Goal: Transaction & Acquisition: Purchase product/service

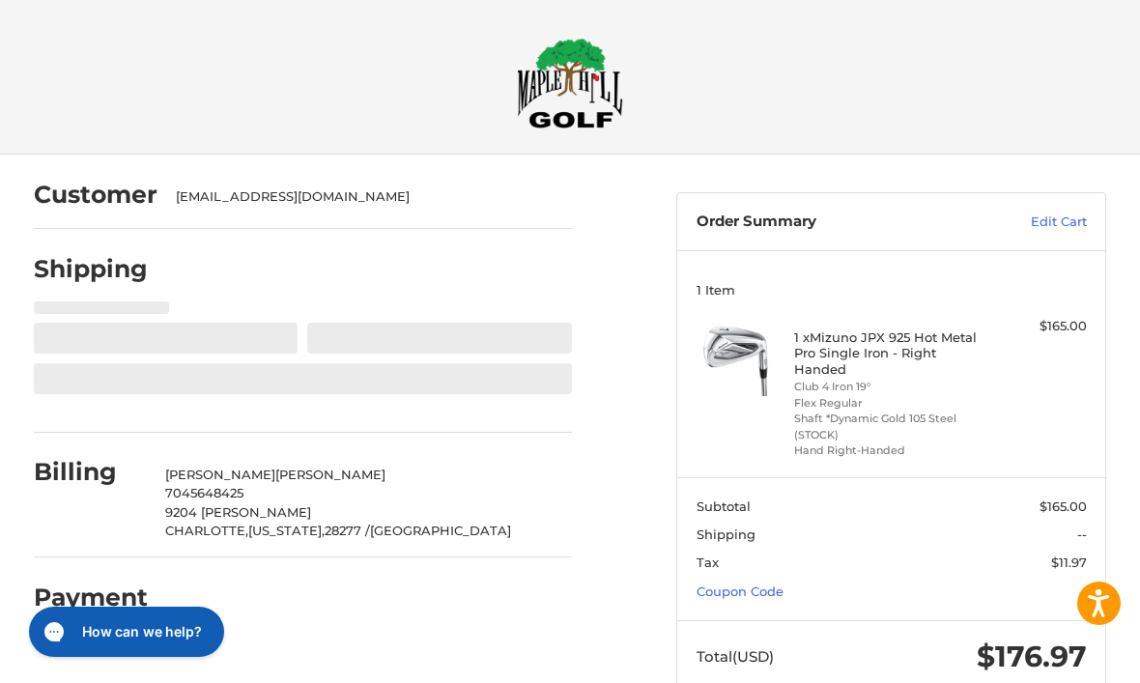
select select "**"
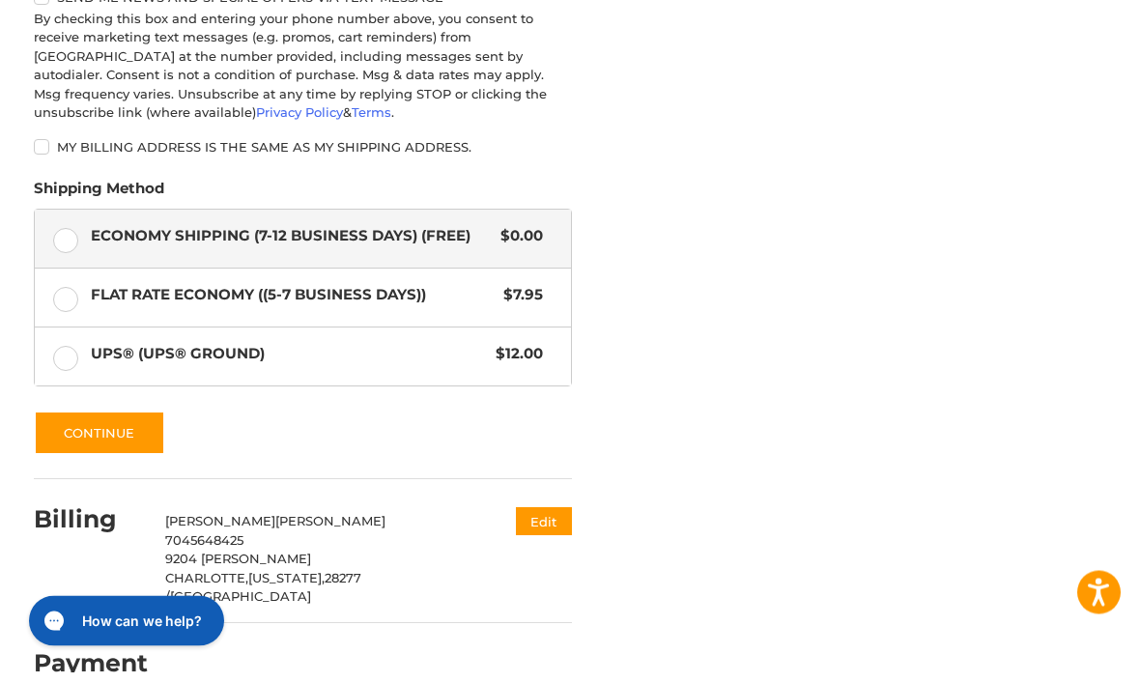
scroll to position [1082, 0]
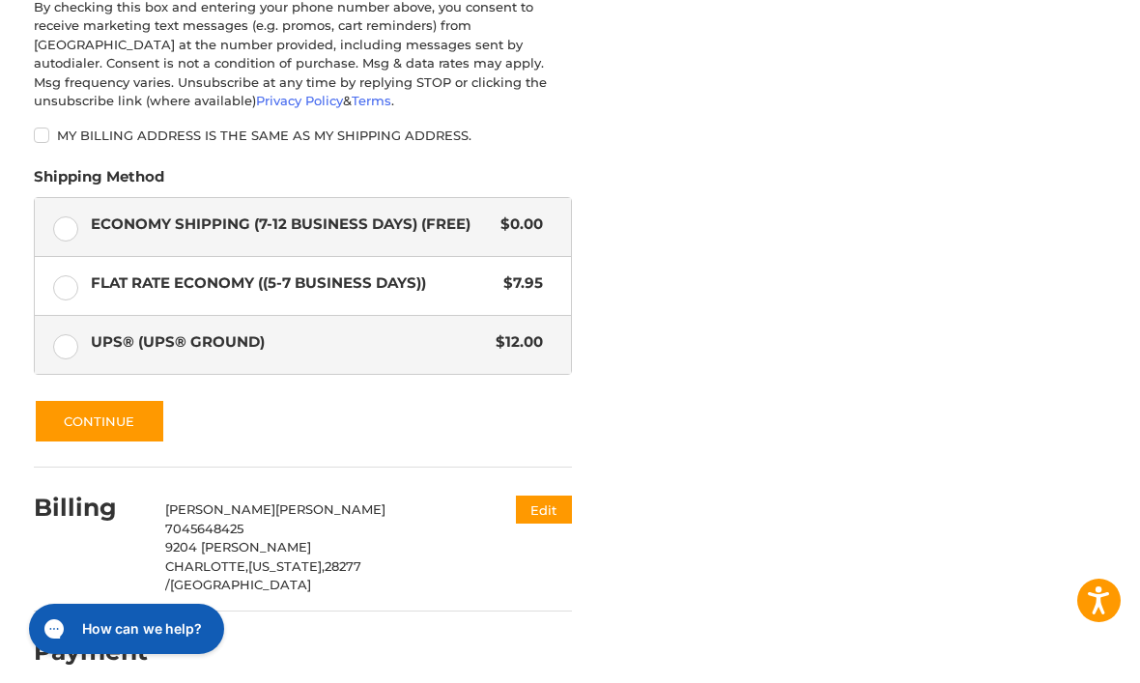
click at [71, 338] on label "UPS® (UPS® Ground) $12.00" at bounding box center [303, 348] width 537 height 58
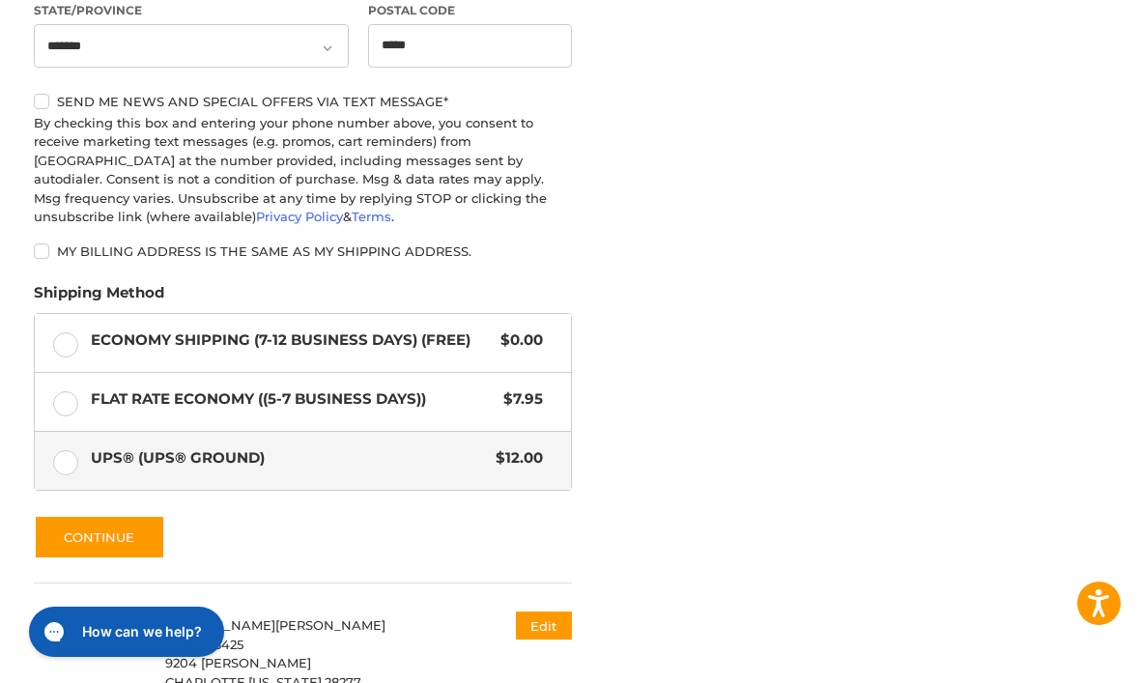
scroll to position [1018, 0]
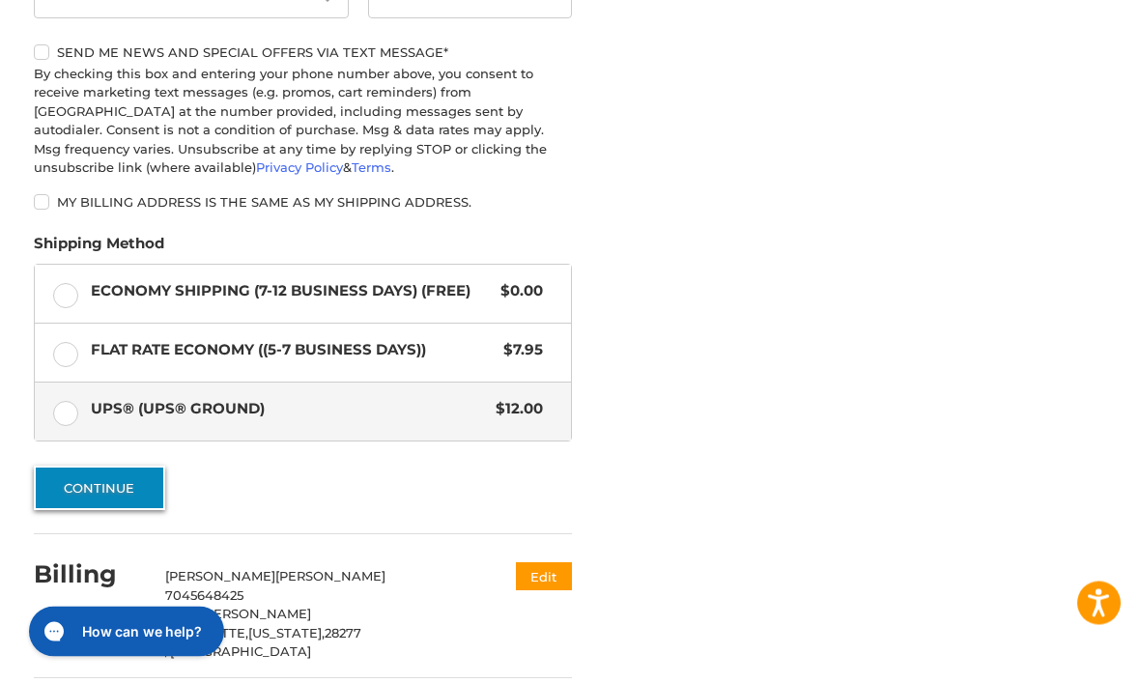
click at [83, 478] on button "Continue" at bounding box center [99, 489] width 131 height 44
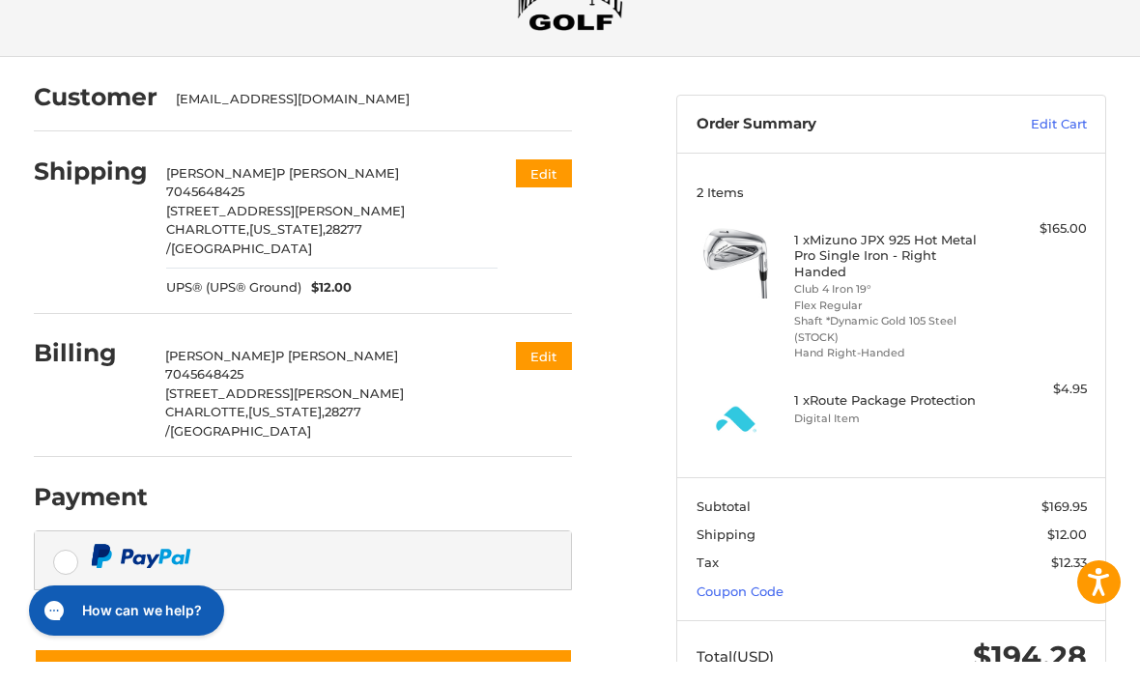
scroll to position [76, 0]
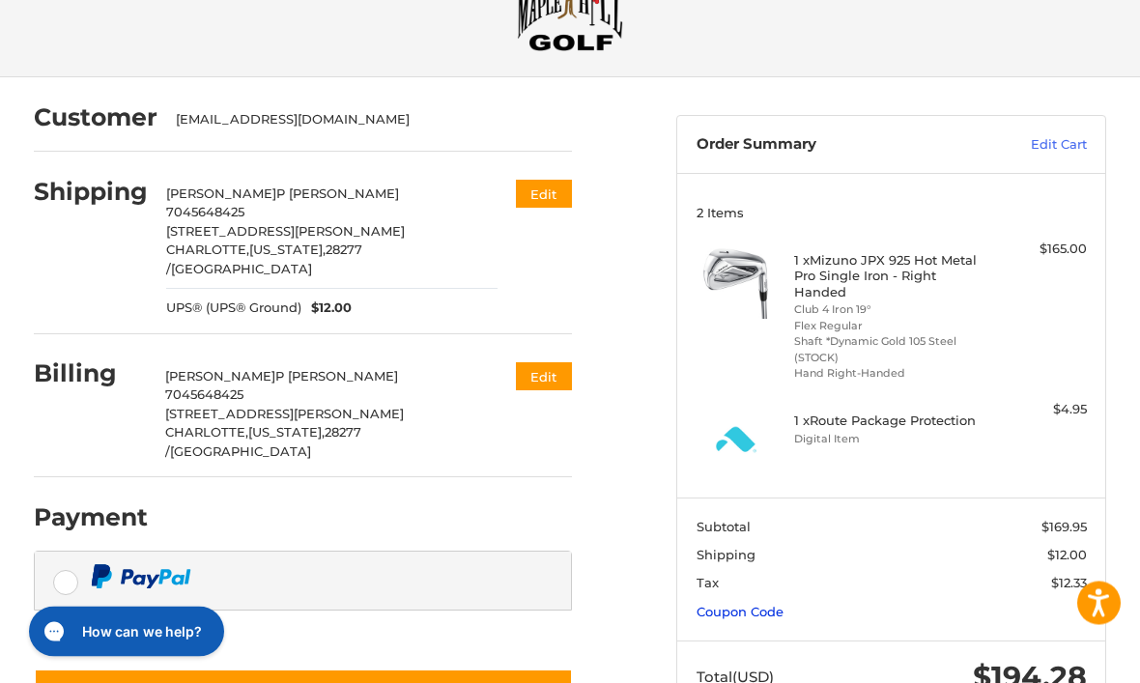
click at [760, 608] on link "Coupon Code" at bounding box center [740, 612] width 87 height 15
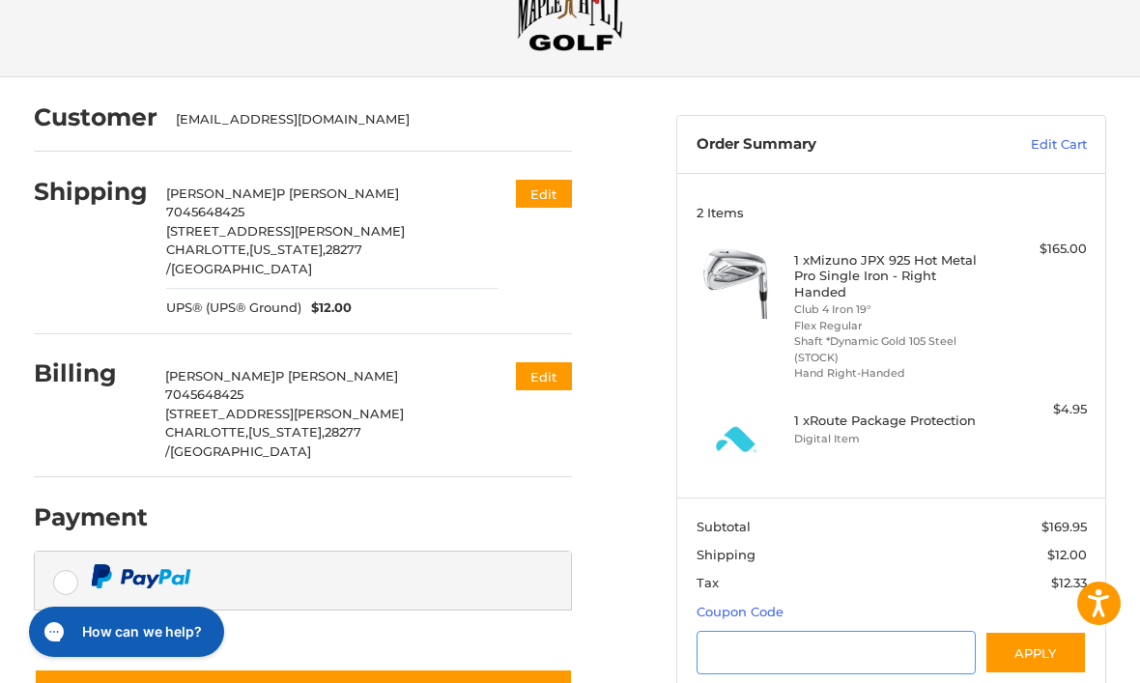
click at [774, 643] on input "Gift Certificate or Coupon Code" at bounding box center [836, 652] width 279 height 43
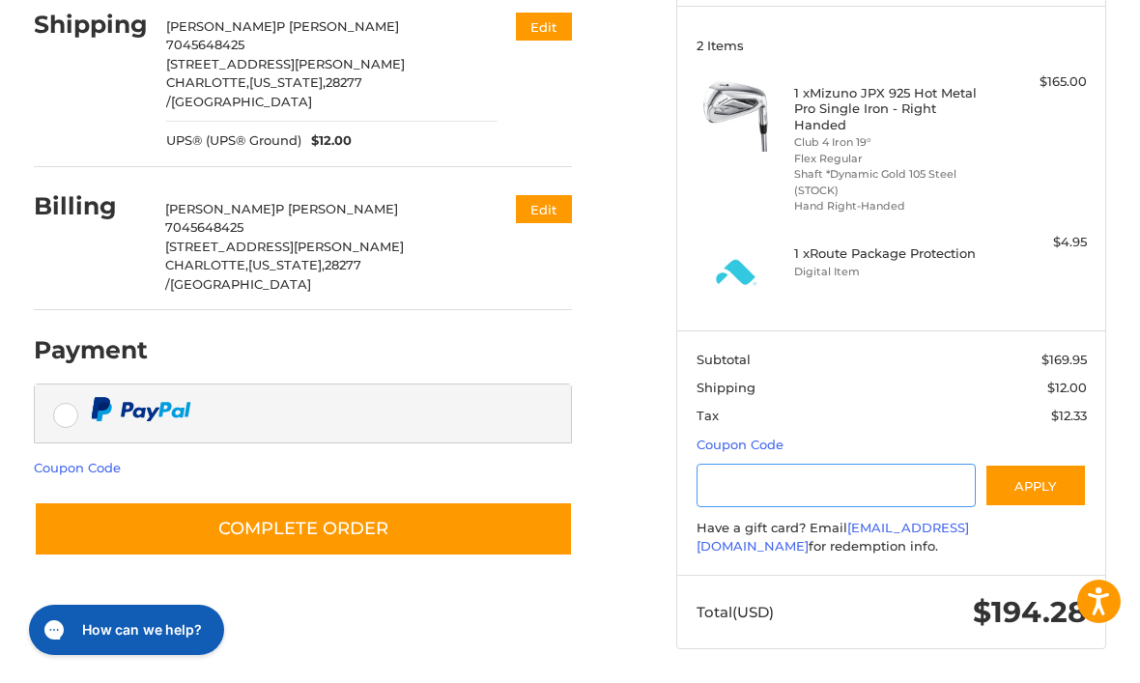
type input "*"
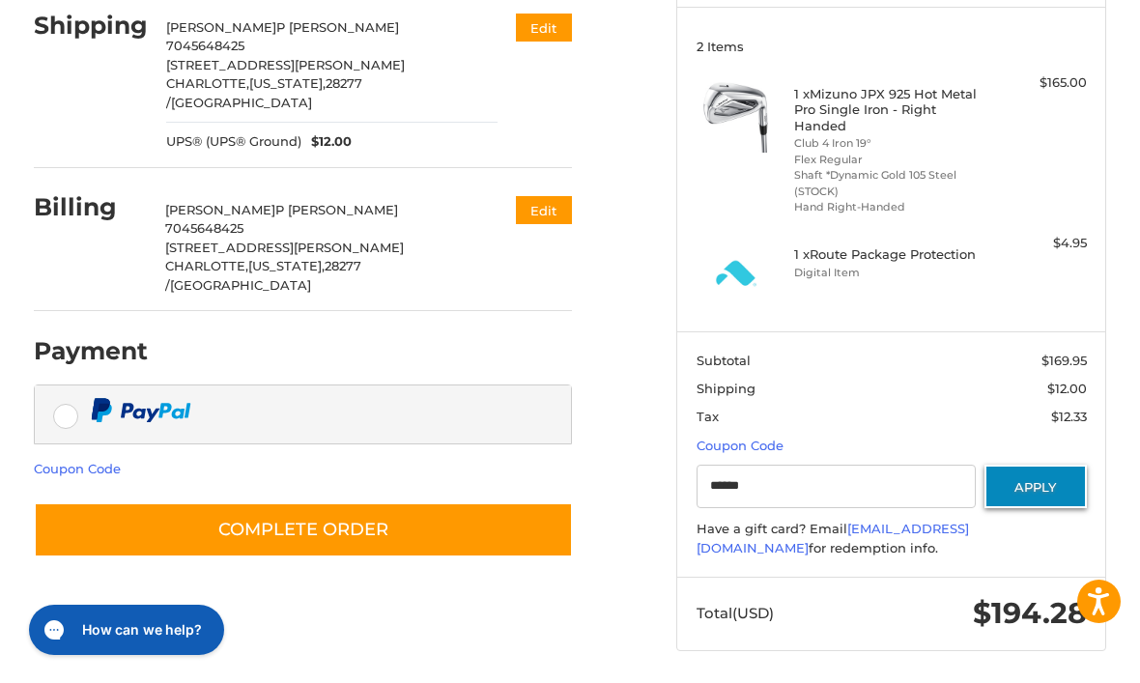
click at [1050, 484] on button "Apply" at bounding box center [1036, 488] width 102 height 43
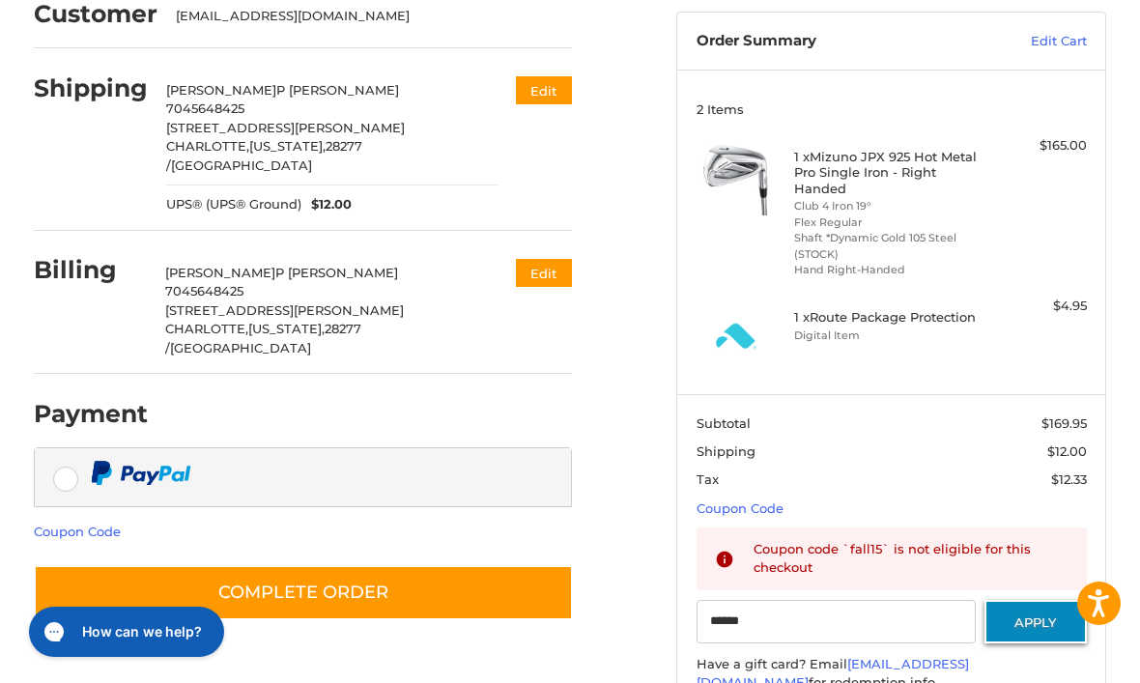
scroll to position [187, 0]
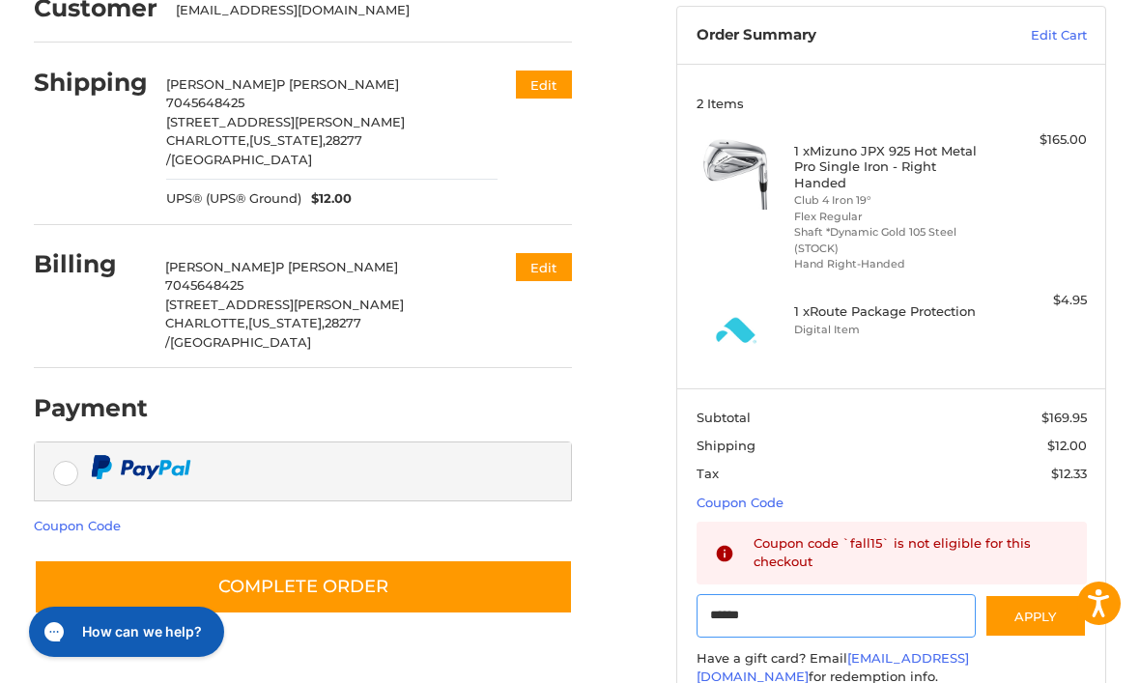
click at [806, 606] on input "******" at bounding box center [836, 615] width 279 height 43
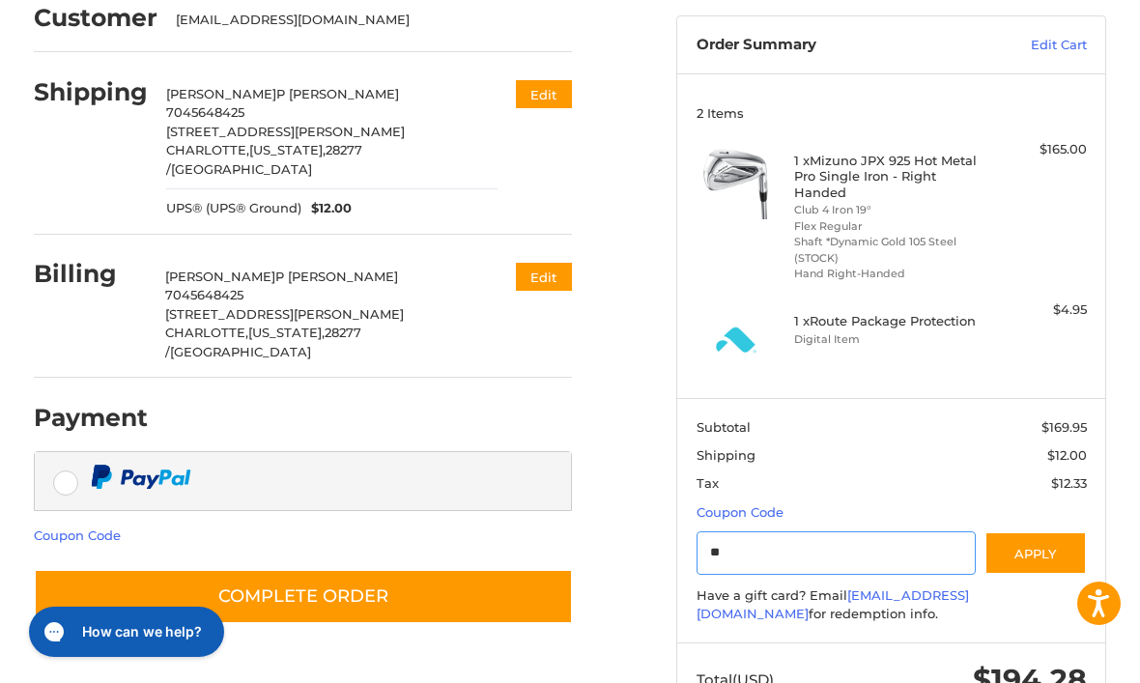
type input "*"
type input "******"
click at [1043, 548] on button "Apply" at bounding box center [1036, 553] width 102 height 43
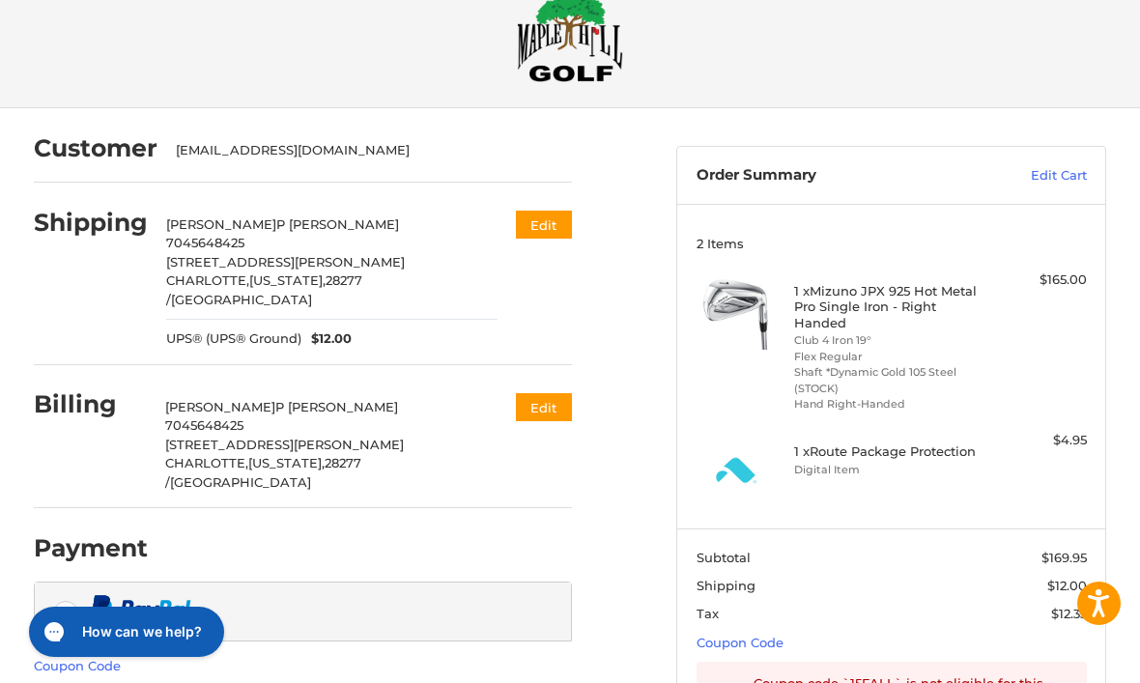
scroll to position [0, 0]
